Goal: Transaction & Acquisition: Purchase product/service

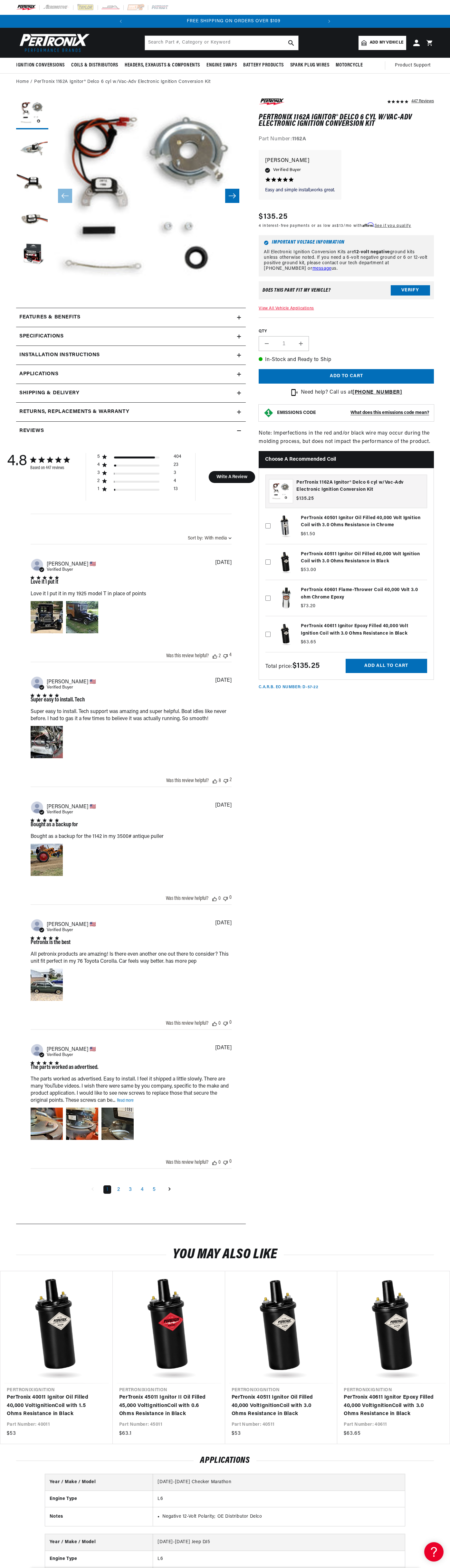
scroll to position [0, 196]
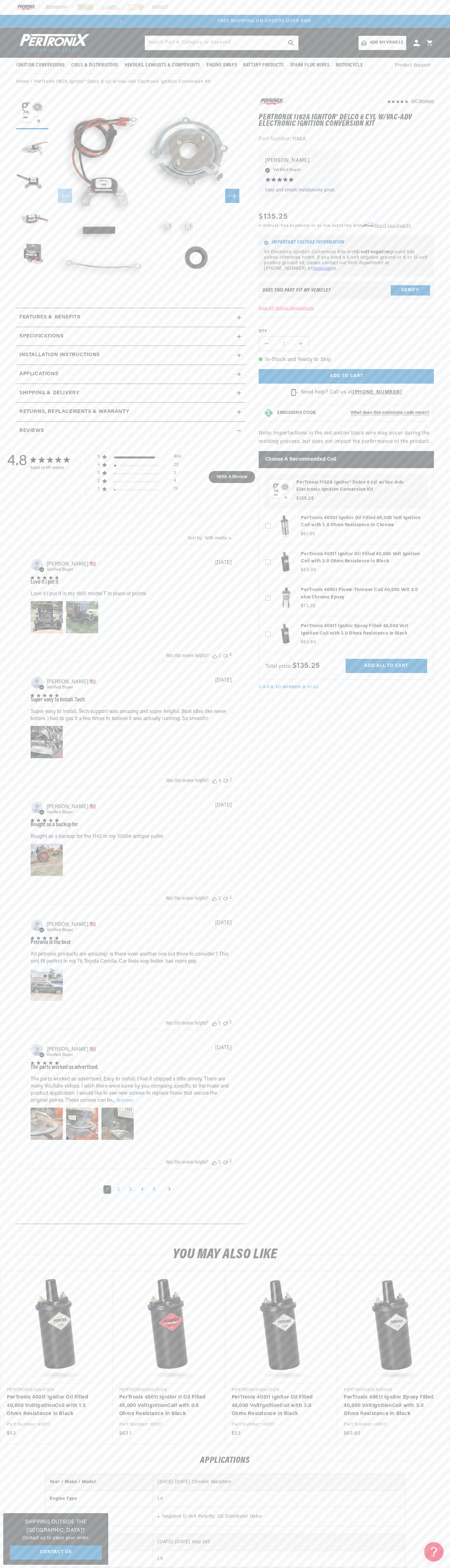
scroll to position [0, 196]
click at [118, 1] on div at bounding box center [225, 7] width 450 height 15
click at [448, 763] on section "447 Reviews" at bounding box center [225, 663] width 450 height 1144
click at [304, 1567] on html "Skip to content Your cart Your cart is empty Get the right parts the first time…" at bounding box center [225, 784] width 450 height 1568
click at [24, 6] on img at bounding box center [26, 7] width 20 height 7
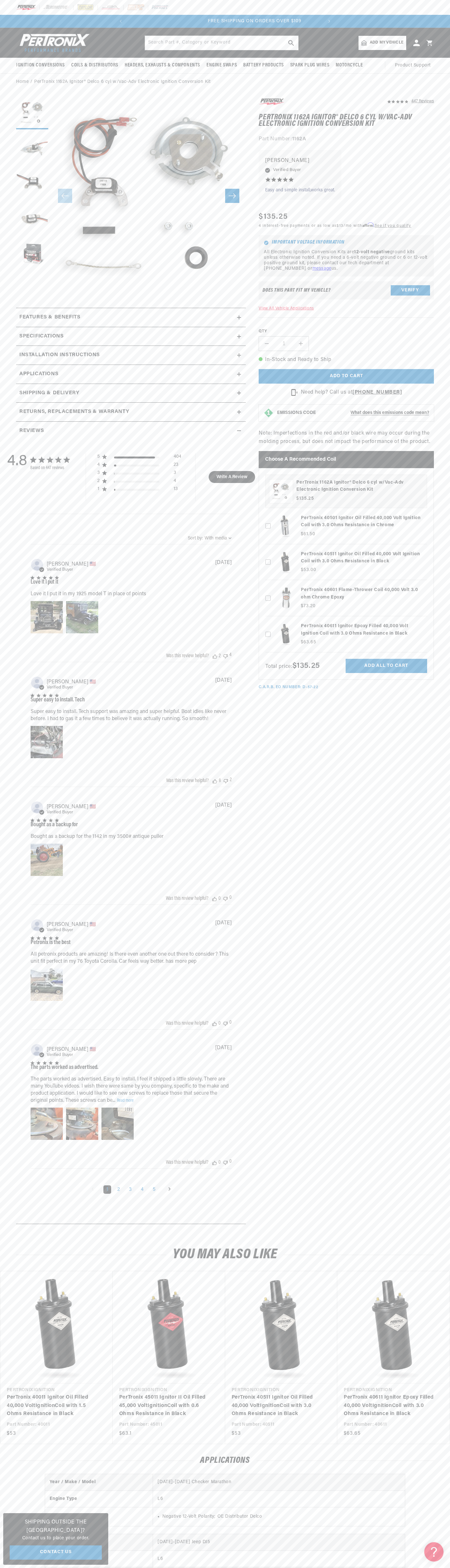
scroll to position [0, 196]
